Goal: Transaction & Acquisition: Purchase product/service

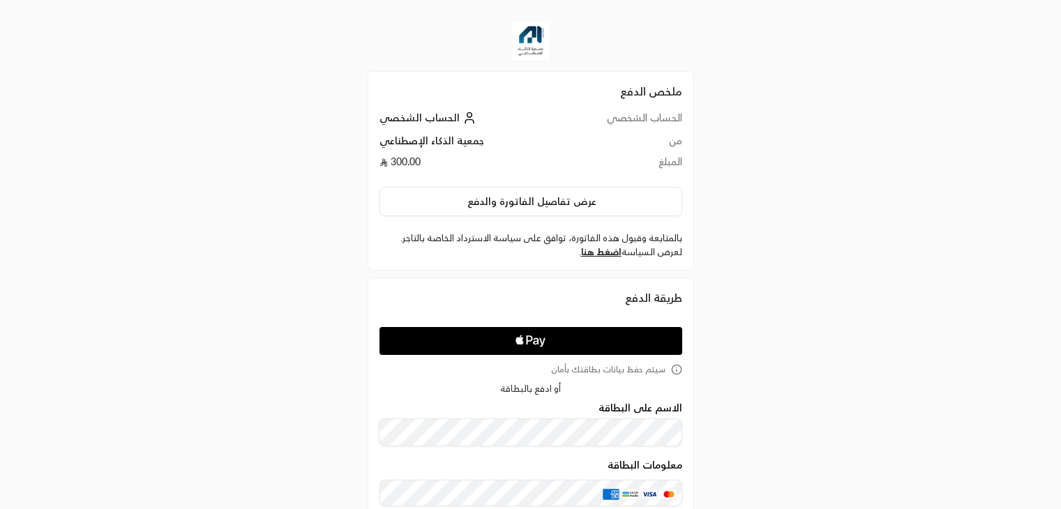
scroll to position [140, 0]
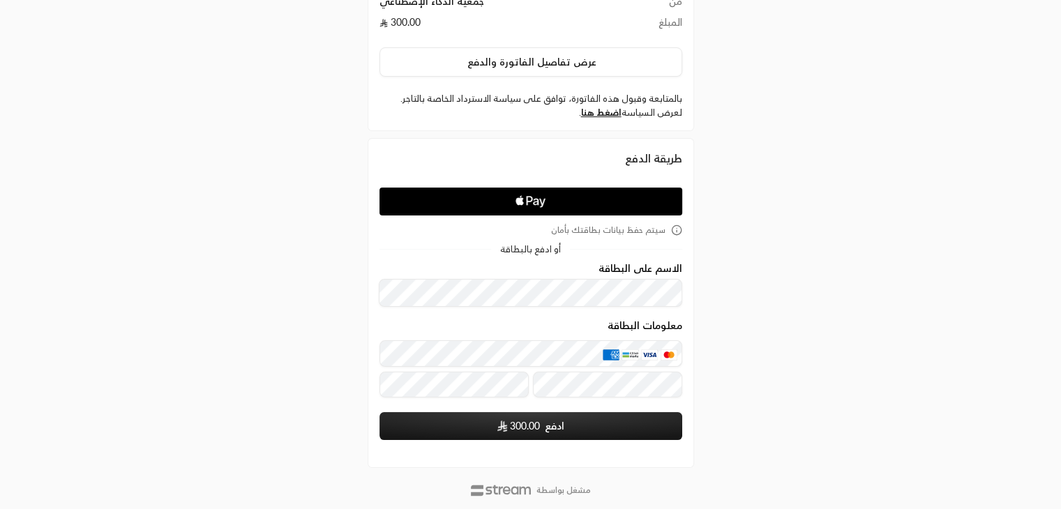
click at [518, 198] on icon "Apple Pay" at bounding box center [520, 202] width 8 height 8
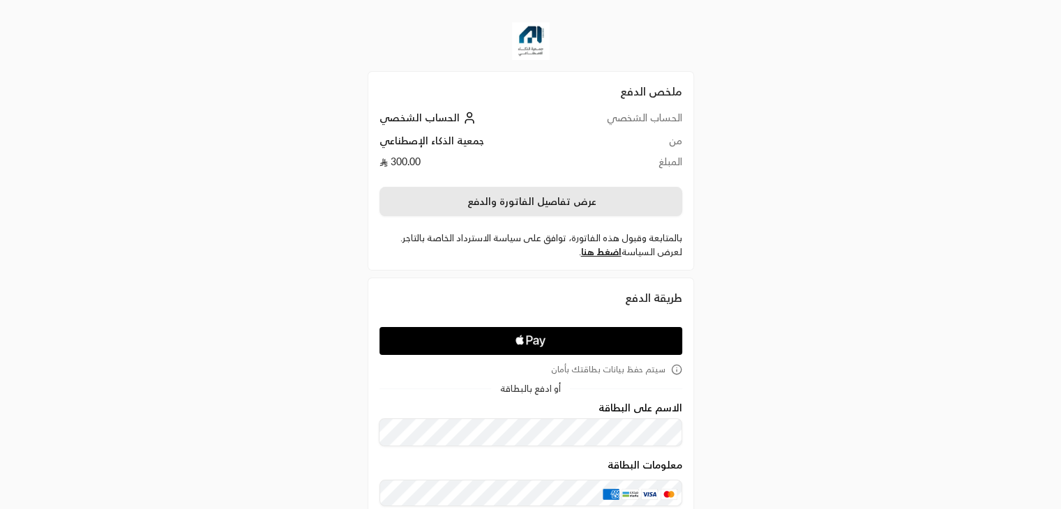
click at [543, 200] on button "عرض تفاصيل الفاتورة والدفع" at bounding box center [531, 201] width 303 height 29
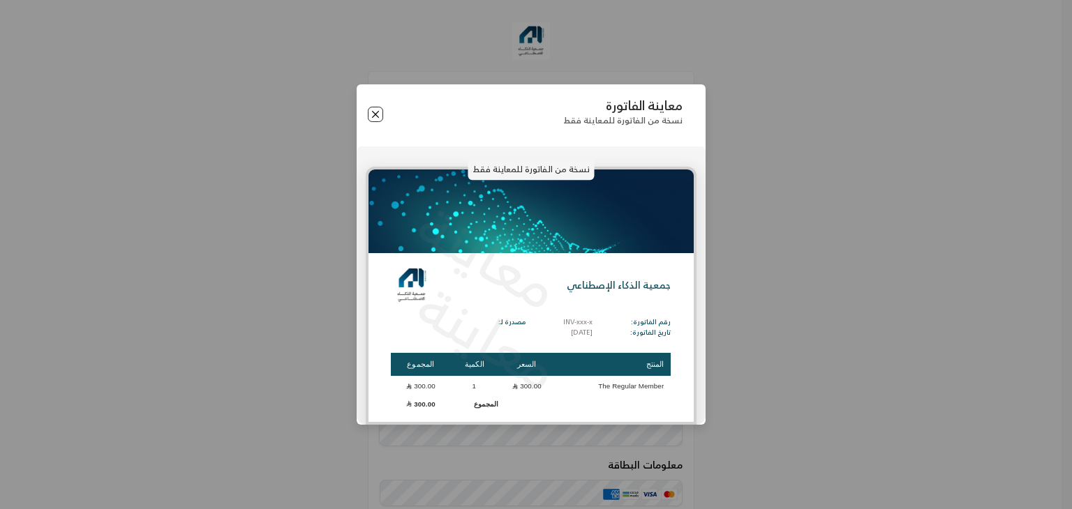
click at [378, 112] on button "Close" at bounding box center [375, 114] width 15 height 15
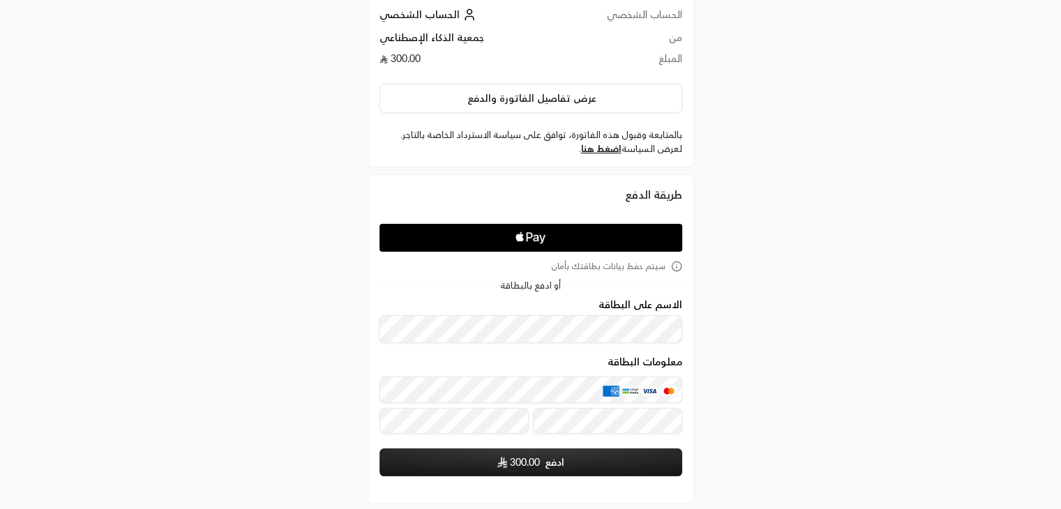
scroll to position [170, 0]
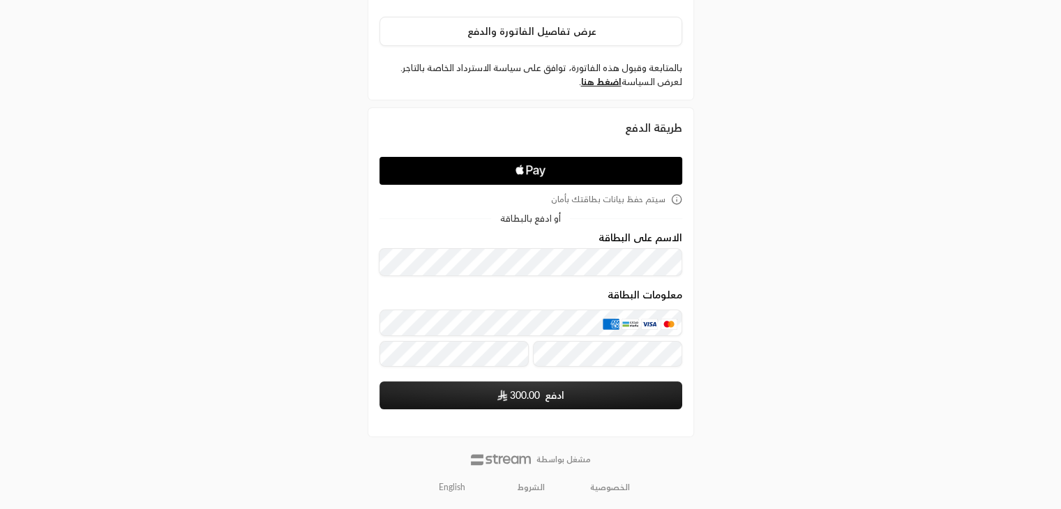
click at [539, 175] on icon "Apple Logo" at bounding box center [530, 170] width 143 height 25
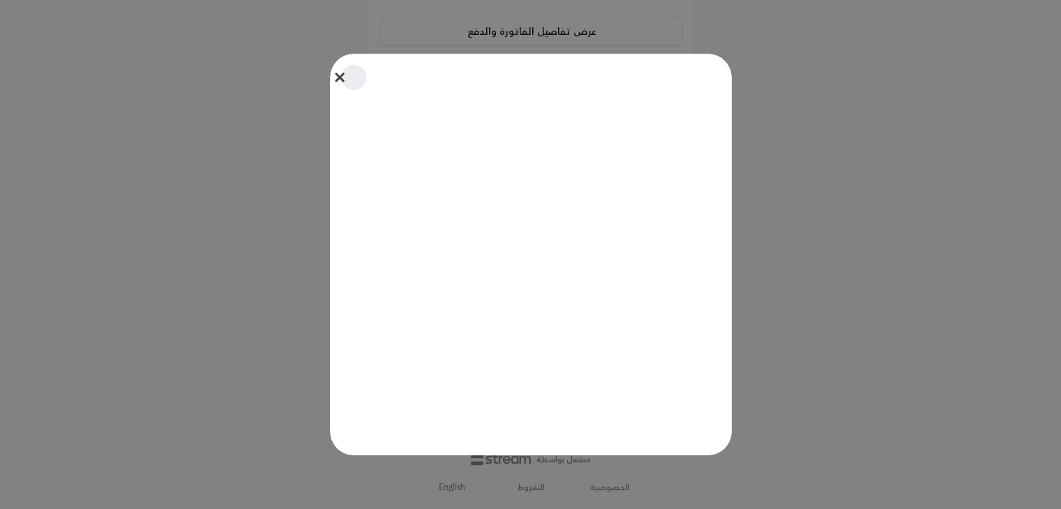
click at [341, 81] on button "Close" at bounding box center [353, 77] width 31 height 31
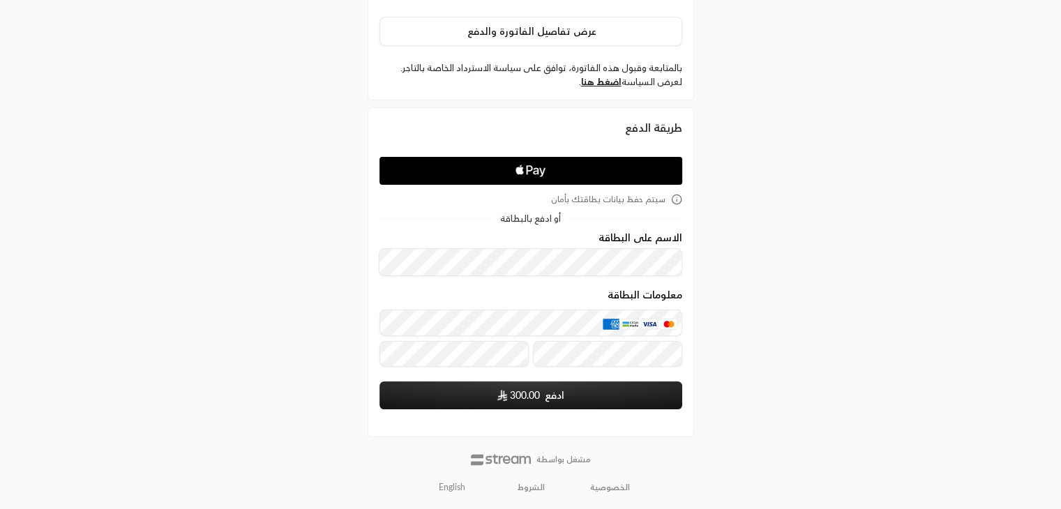
click at [254, 291] on div "ملخص الدفع الحساب الشخصي الحساب الشخصي من جمعية الذكاء الإصطناعي المبلغ 300.00 …" at bounding box center [530, 170] width 1061 height 680
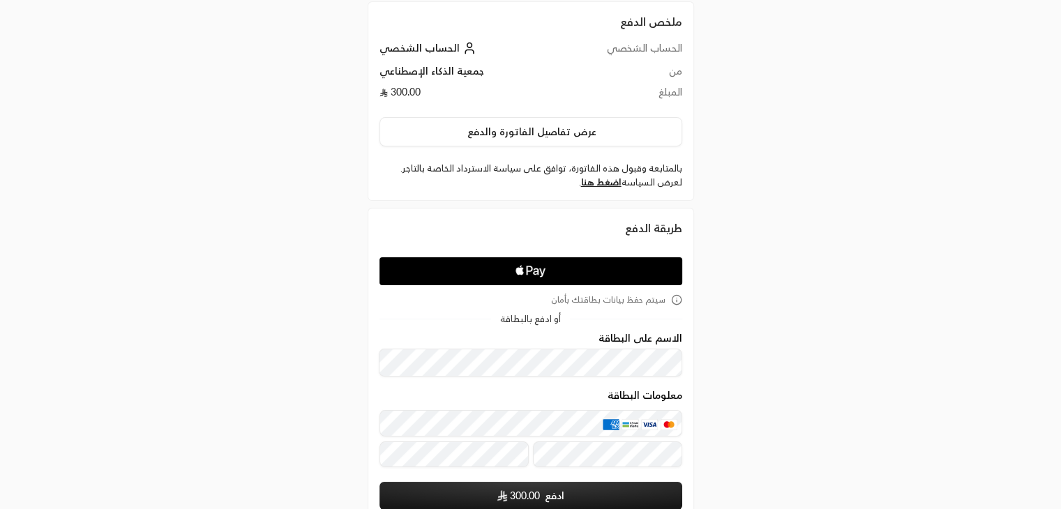
scroll to position [140, 0]
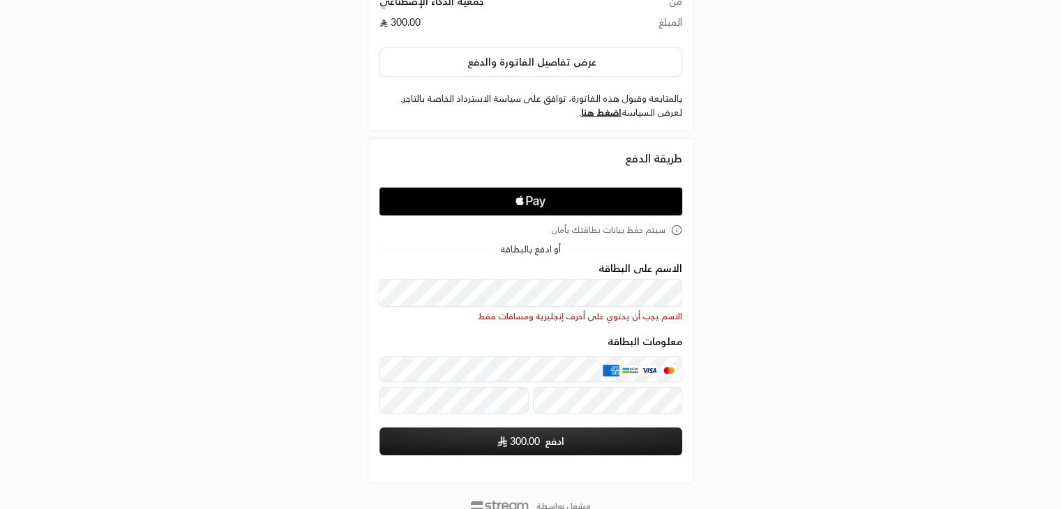
click at [361, 291] on div "طريقة الدفع سيتم حفظ بيانات بطاقتك بأمان أو ادفع بالبطاقة الاسم على البطاقة الا…" at bounding box center [531, 303] width 341 height 345
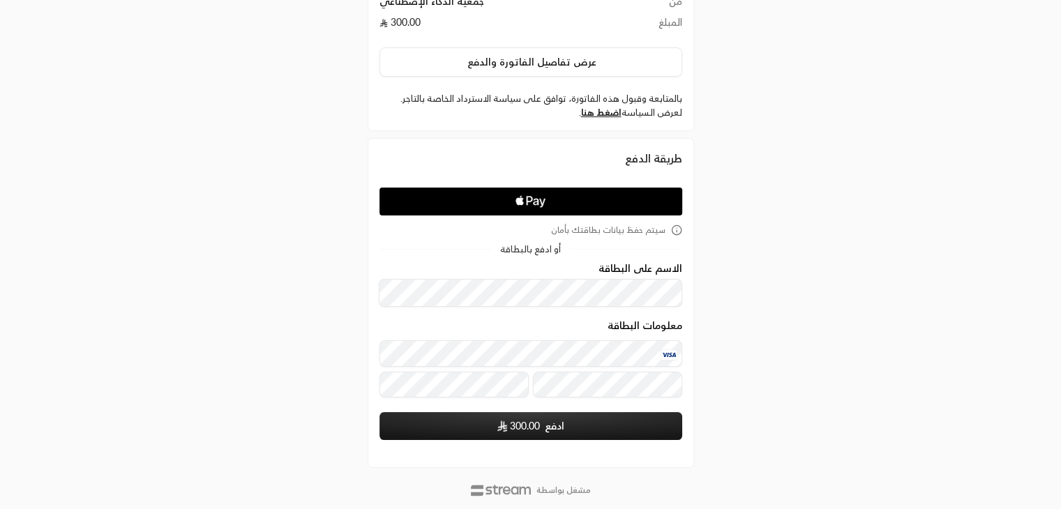
click at [416, 408] on form "الاسم على البطاقة معلومات البطاقة ادفع 300.00 سيتم حفظ بيانات بطاقتك عند الإرسال" at bounding box center [531, 351] width 303 height 177
click at [511, 421] on span "300.00" at bounding box center [525, 426] width 30 height 14
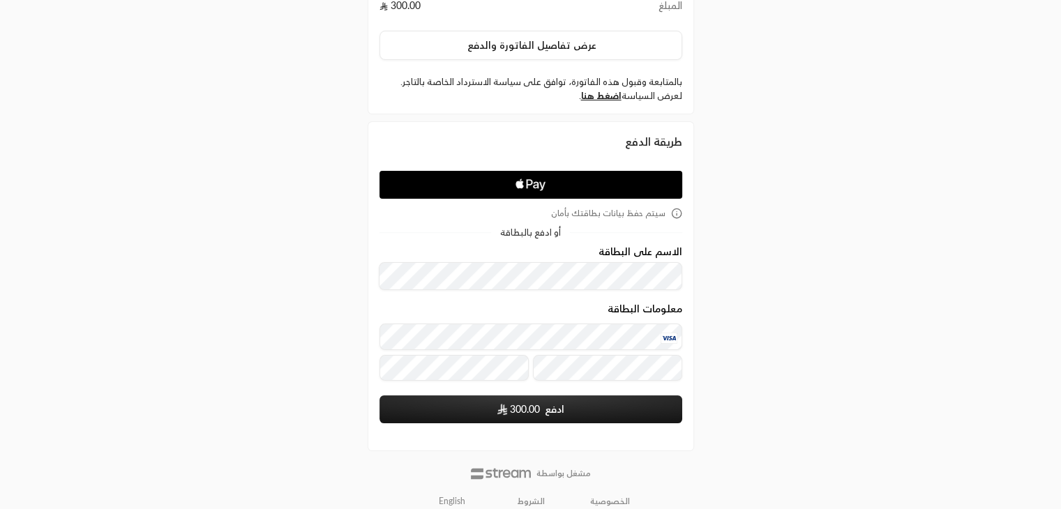
scroll to position [170, 0]
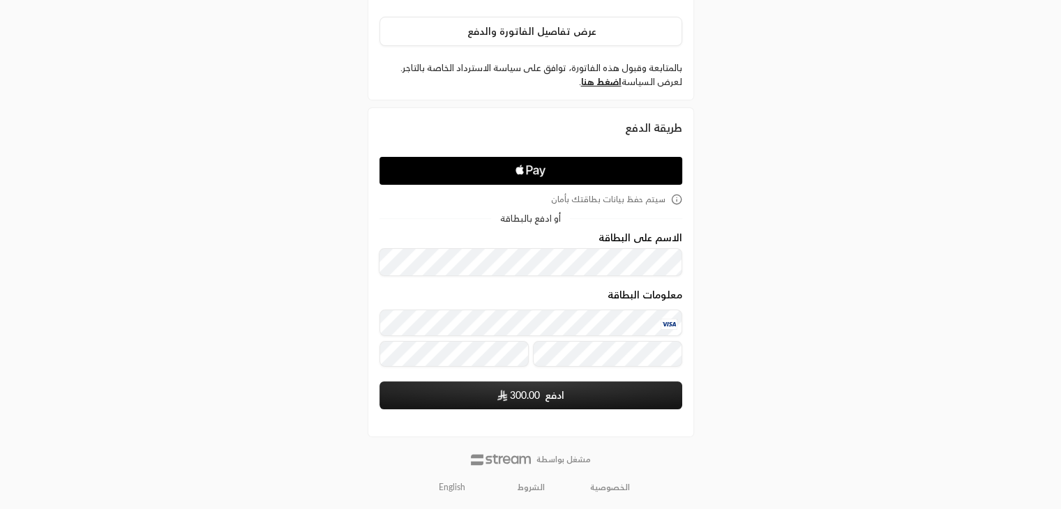
click at [529, 392] on span "300.00" at bounding box center [525, 396] width 30 height 14
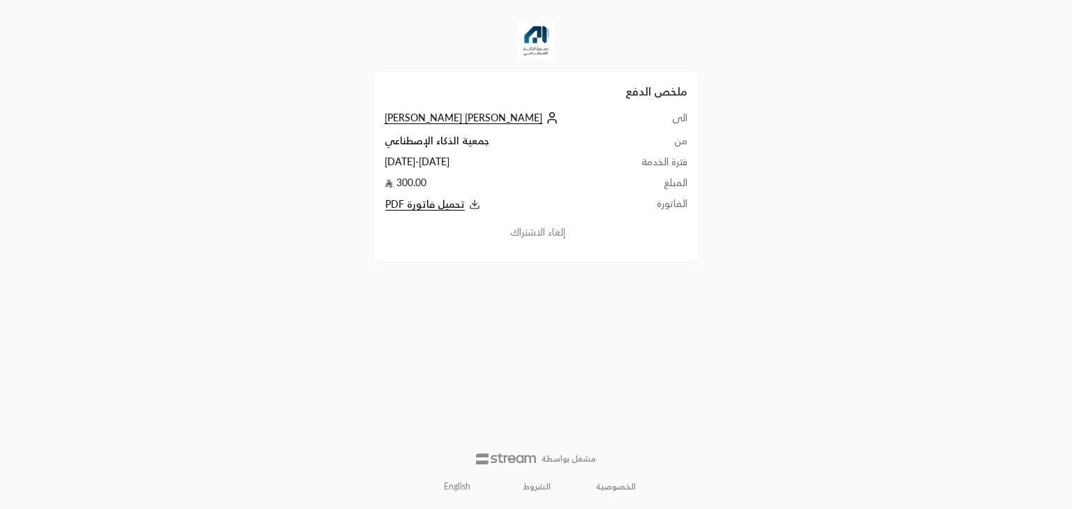
click at [470, 208] on icon at bounding box center [474, 207] width 8 height 3
